Goal: Task Accomplishment & Management: Use online tool/utility

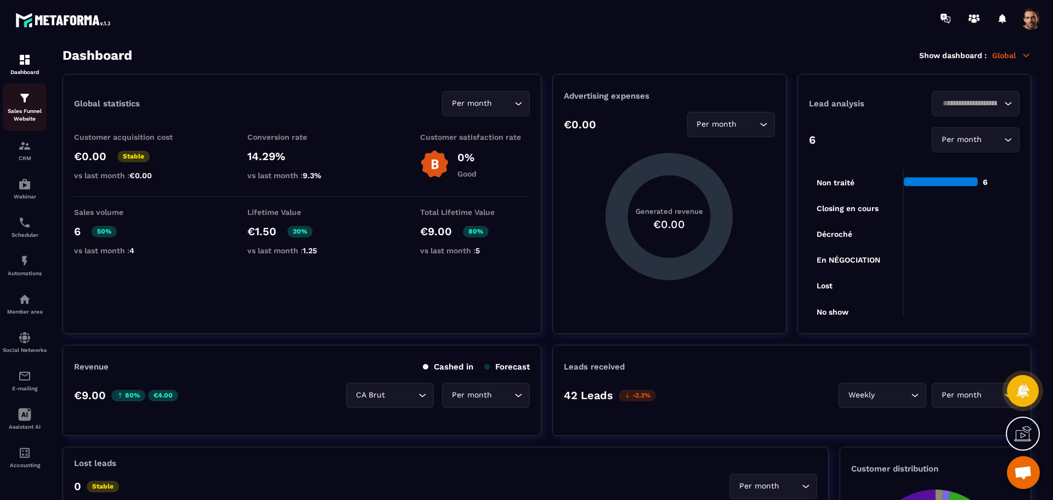
click at [34, 119] on p "Sales Funnel Website" at bounding box center [25, 115] width 44 height 15
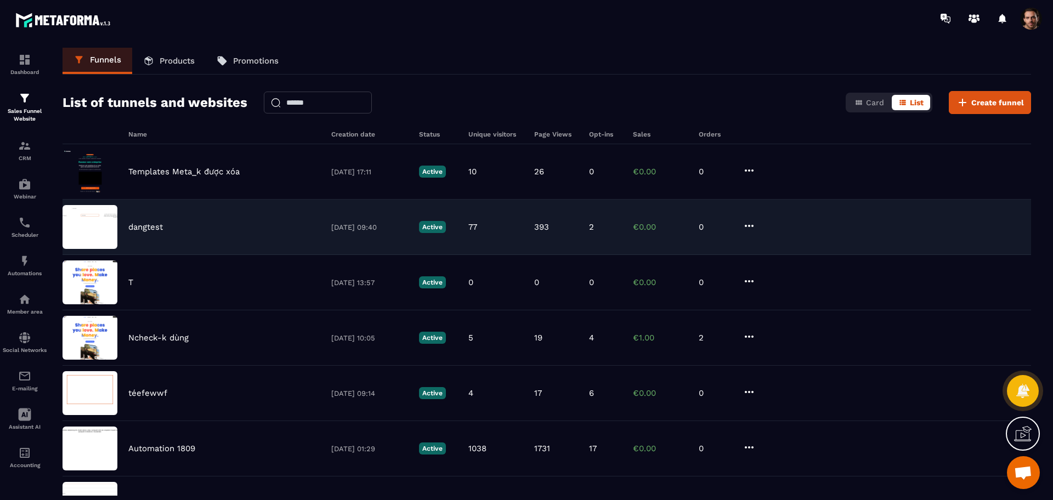
click at [411, 210] on div "dangtest [DATE] 09:40 Active 77 393 2 €0.00 0" at bounding box center [547, 227] width 969 height 55
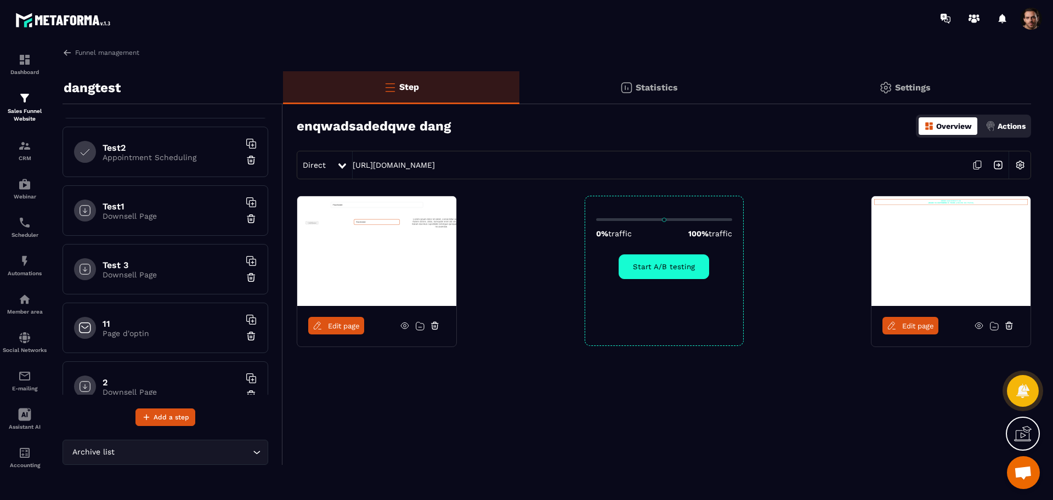
scroll to position [779, 0]
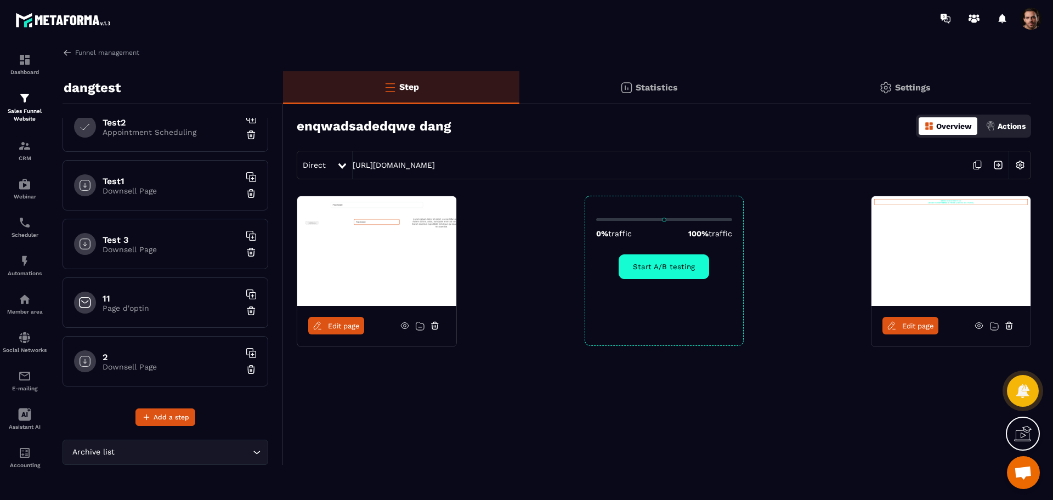
click at [137, 278] on div "11 Page d'optin" at bounding box center [166, 303] width 206 height 50
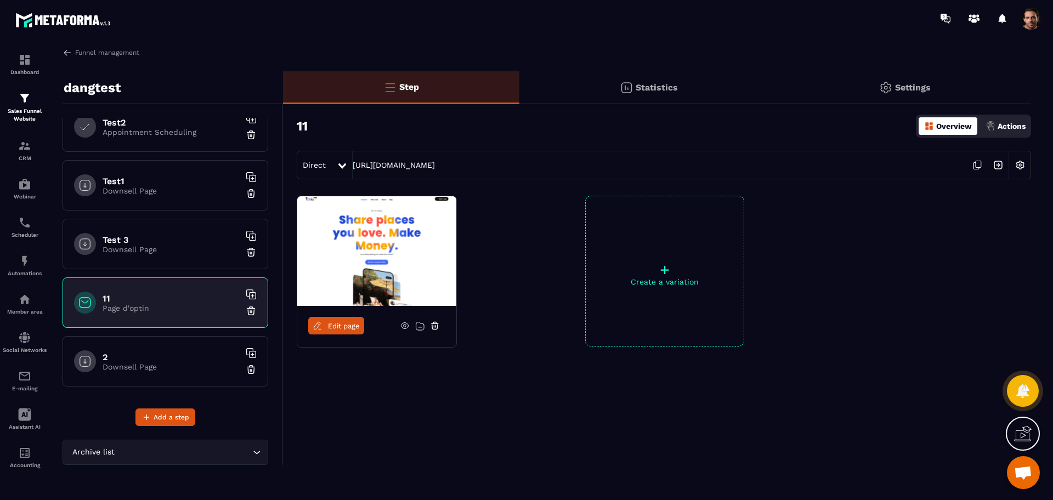
click at [338, 332] on link "Edit page" at bounding box center [336, 326] width 56 height 18
